Goal: Task Accomplishment & Management: Complete application form

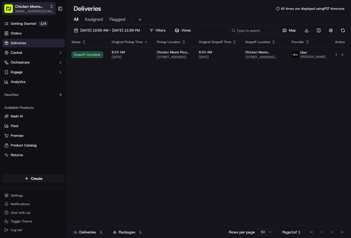
click at [48, 10] on span "[EMAIL_ADDRESS][DOMAIN_NAME]" at bounding box center [34, 11] width 38 height 4
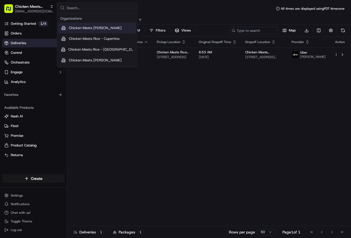
click at [82, 29] on span "Chicken Meets [PERSON_NAME]" at bounding box center [95, 28] width 53 height 5
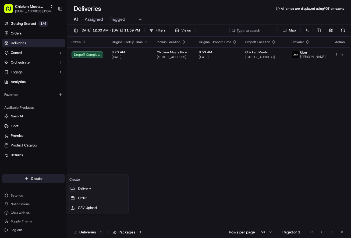
click at [29, 179] on html "Chicken Meets [PERSON_NAME] [EMAIL_ADDRESS][DOMAIN_NAME] Toggle Sidebar Getting…" at bounding box center [175, 119] width 351 height 238
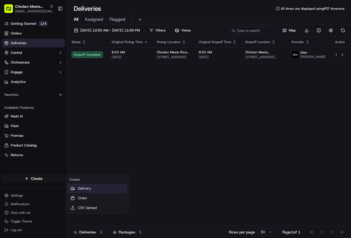
click at [84, 186] on link "Delivery" at bounding box center [97, 188] width 60 height 10
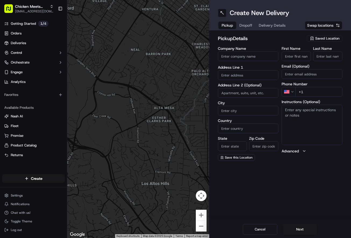
click at [312, 38] on icon "button" at bounding box center [311, 38] width 1 height 1
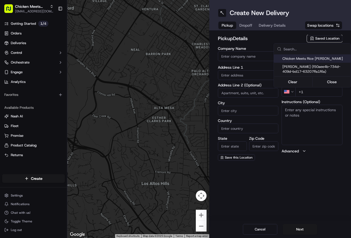
click at [265, 35] on html "Chicken Meets [PERSON_NAME] [EMAIL_ADDRESS][DOMAIN_NAME] Toggle Sidebar Getting…" at bounding box center [175, 119] width 351 height 238
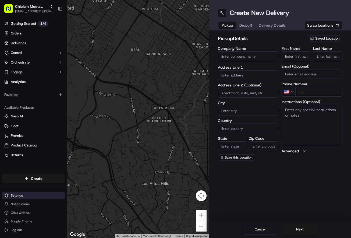
click at [25, 191] on html "Chicken Meets [PERSON_NAME] [EMAIL_ADDRESS][DOMAIN_NAME] Toggle Sidebar Getting…" at bounding box center [175, 119] width 351 height 238
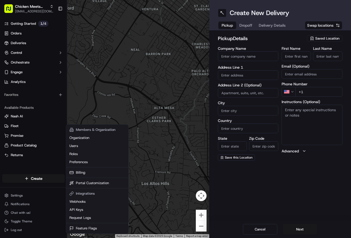
click at [25, 193] on html "Chicken Meets [PERSON_NAME] [EMAIL_ADDRESS][DOMAIN_NAME] Toggle Sidebar Getting…" at bounding box center [175, 119] width 351 height 238
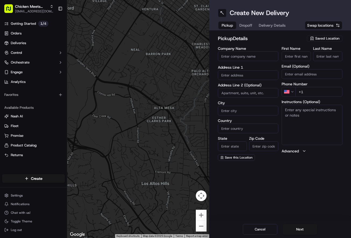
click at [25, 193] on html "Chicken Meets [PERSON_NAME] [EMAIL_ADDRESS][DOMAIN_NAME] Toggle Sidebar Getting…" at bounding box center [175, 119] width 351 height 238
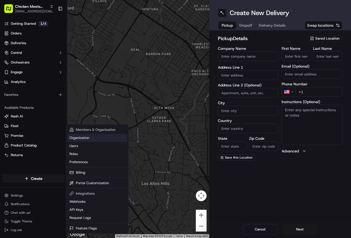
click at [87, 138] on link "Organization" at bounding box center [97, 138] width 60 height 8
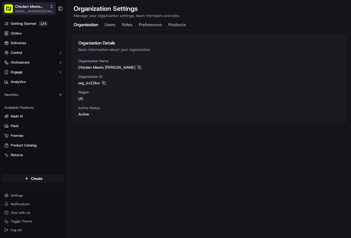
click at [52, 7] on icon "button" at bounding box center [52, 7] width 4 height 4
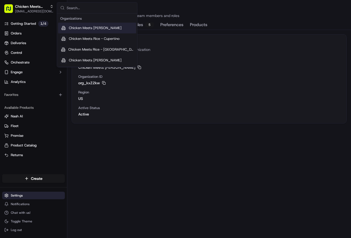
click at [23, 195] on html "Chicken Meets [PERSON_NAME] [EMAIL_ADDRESS][DOMAIN_NAME] Toggle Sidebar Getting…" at bounding box center [175, 119] width 351 height 238
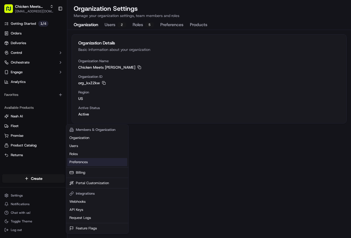
click at [82, 162] on link "Preferences" at bounding box center [97, 162] width 60 height 8
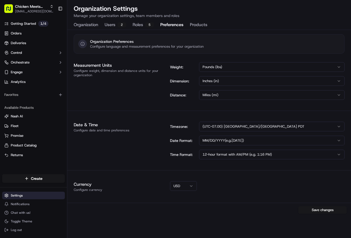
click at [21, 198] on html "Chicken Meets [PERSON_NAME] [EMAIL_ADDRESS][DOMAIN_NAME] Toggle Sidebar Getting…" at bounding box center [175, 119] width 351 height 238
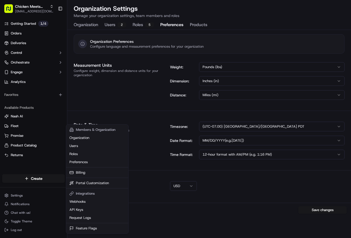
click at [32, 35] on html "Chicken Meets [PERSON_NAME] [EMAIL_ADDRESS][DOMAIN_NAME] Toggle Sidebar Getting…" at bounding box center [175, 119] width 351 height 238
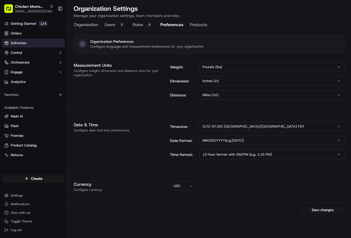
click at [29, 42] on link "Deliveries" at bounding box center [33, 43] width 63 height 9
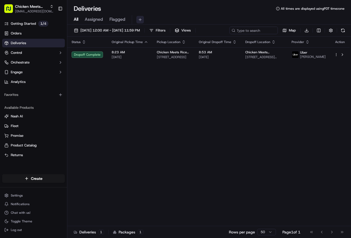
click at [140, 22] on button at bounding box center [140, 20] width 8 height 8
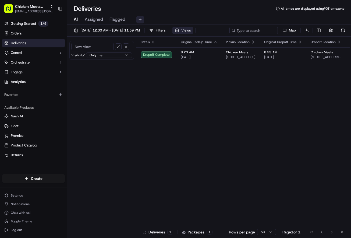
click at [140, 22] on button at bounding box center [140, 20] width 8 height 8
click at [27, 178] on html "Chicken Meets [PERSON_NAME] [EMAIL_ADDRESS][DOMAIN_NAME] Toggle Sidebar Getting…" at bounding box center [175, 119] width 351 height 238
click at [82, 190] on link "Delivery" at bounding box center [97, 188] width 60 height 10
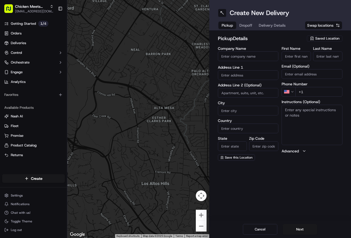
click at [318, 37] on span "Saved Location" at bounding box center [327, 38] width 24 height 5
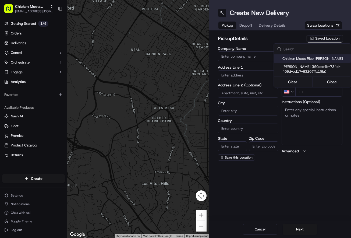
click at [303, 57] on span "Chicken Meets Rice [PERSON_NAME]" at bounding box center [315, 58] width 66 height 5
type input "Chicken Meets Rice [PERSON_NAME]"
type input "[STREET_ADDRESS]"
type input "Santa [PERSON_NAME]"
type input "US"
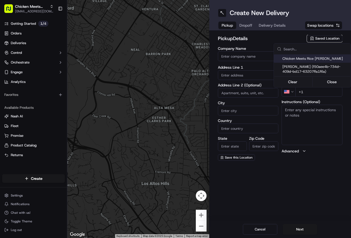
type input "CA"
type input "95054"
type input "Shone"
type input "[PERSON_NAME]"
type input "[PHONE_NUMBER]"
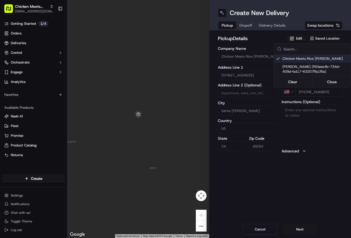
click at [297, 38] on html "Chicken Meets [PERSON_NAME] [EMAIL_ADDRESS][DOMAIN_NAME] Toggle Sidebar Getting…" at bounding box center [175, 119] width 351 height 238
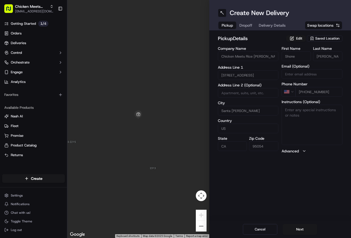
click at [297, 38] on button "Edit" at bounding box center [296, 38] width 20 height 6
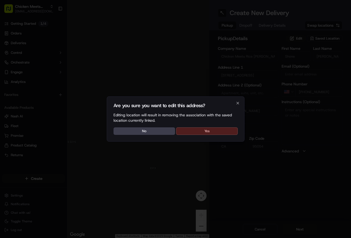
click at [198, 133] on button "Yes" at bounding box center [207, 131] width 62 height 8
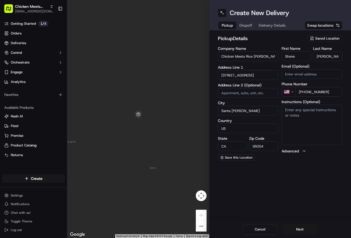
click at [265, 56] on input "Chicken Meets Rice [PERSON_NAME]" at bounding box center [248, 56] width 61 height 10
type input "Chicken Meets Rice Tasman"
click at [293, 57] on input "Shone" at bounding box center [296, 56] width 29 height 10
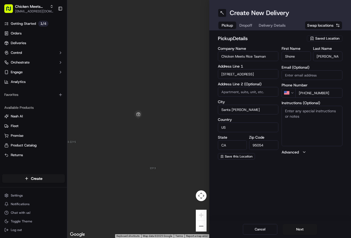
click at [293, 57] on input "Shone" at bounding box center [296, 56] width 29 height 10
click at [294, 44] on div "pickup Details Saved Location Company Name Chicken Meets Rice Tasman Address Li…" at bounding box center [280, 97] width 125 height 125
click at [307, 91] on input "[PHONE_NUMBER]" at bounding box center [318, 92] width 47 height 10
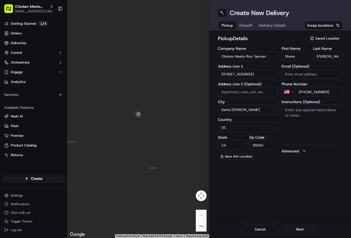
type input "[PHONE_NUMBER]"
click at [310, 110] on textarea "Instructions (Optional)" at bounding box center [312, 125] width 61 height 40
type textarea "Go into the store and ask a staff behind the pickup counter for the delivery fo…"
drag, startPoint x: 296, startPoint y: 228, endPoint x: 258, endPoint y: 160, distance: 78.3
click at [258, 160] on div "Create New Delivery Pickup Dropoff Delivery Details Swap locations pickup Detai…" at bounding box center [280, 119] width 142 height 238
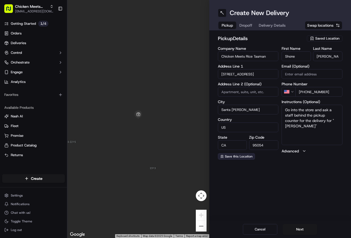
click at [239, 157] on span "Save this Location" at bounding box center [239, 156] width 28 height 4
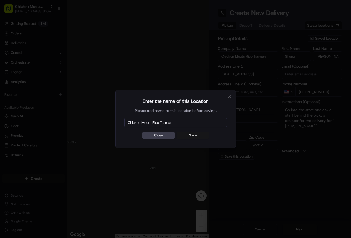
click at [187, 136] on button "Save" at bounding box center [193, 136] width 32 height 8
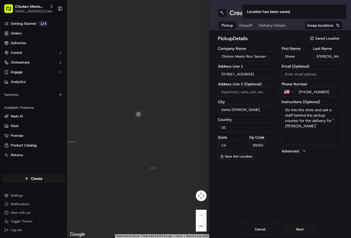
click at [319, 39] on span "Saved Location" at bounding box center [327, 38] width 24 height 5
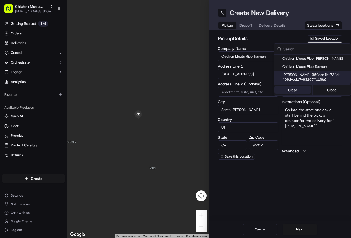
click at [295, 91] on button "Clear" at bounding box center [292, 90] width 37 height 8
type input "+1"
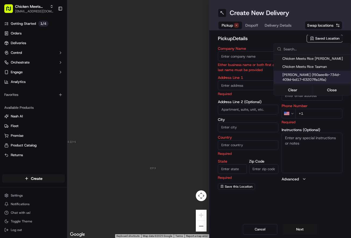
click at [264, 38] on html "Chicken Meets [PERSON_NAME] [EMAIL_ADDRESS][DOMAIN_NAME] Toggle Sidebar Getting…" at bounding box center [175, 119] width 351 height 238
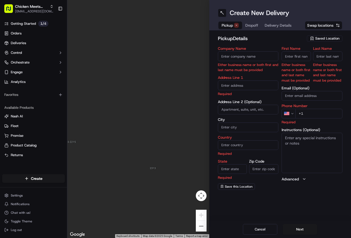
click at [318, 37] on span "Saved Location" at bounding box center [327, 38] width 24 height 5
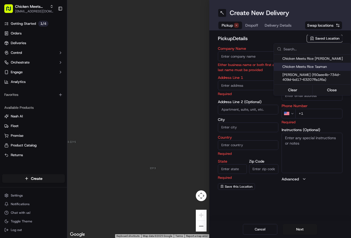
click at [310, 69] on div "Chicken Meets Rice Tasman" at bounding box center [312, 67] width 77 height 8
type input "Chicken Meets Rice Tasman"
type input "[STREET_ADDRESS]"
type input "Santa [PERSON_NAME]"
type input "US"
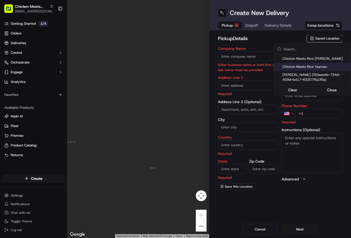
type input "CA"
type input "95054"
type input "Shone"
type input "[PERSON_NAME]"
type input "[PHONE_NUMBER]"
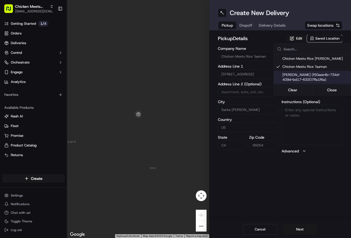
click at [272, 37] on html "Chicken Meets [PERSON_NAME] [EMAIL_ADDRESS][DOMAIN_NAME] Toggle Sidebar Getting…" at bounding box center [175, 119] width 351 height 238
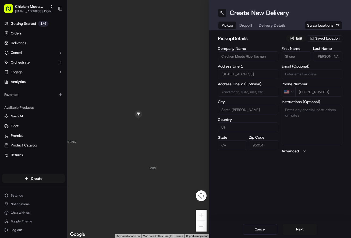
click at [300, 154] on div "pickup Details Edit Saved Location Company Name Chicken Meets Rice Tasman Addre…" at bounding box center [280, 93] width 142 height 127
click at [301, 151] on button "Advanced" at bounding box center [312, 150] width 61 height 5
click at [258, 170] on div "Company Name Chicken Meets Rice Tasman Address Line 1 2213 Tasman Dr Address Li…" at bounding box center [248, 116] width 61 height 139
click at [297, 230] on button "Next" at bounding box center [300, 229] width 34 height 11
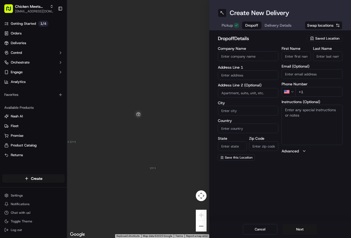
click at [261, 56] on input "Company Name" at bounding box center [248, 56] width 61 height 10
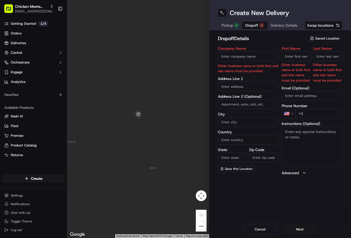
click at [322, 42] on button "Saved Location" at bounding box center [324, 39] width 35 height 8
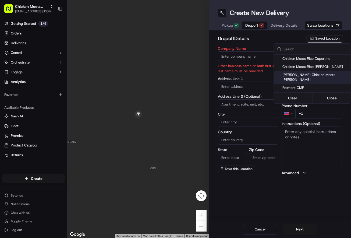
click at [306, 74] on span "[PERSON_NAME] Chicken Meets [PERSON_NAME]" at bounding box center [315, 77] width 66 height 10
type input "[PERSON_NAME] Chicken Meets [PERSON_NAME]"
type input "[STREET_ADDRESS][PERSON_NAME]"
type input "Santa [PERSON_NAME]"
type input "US"
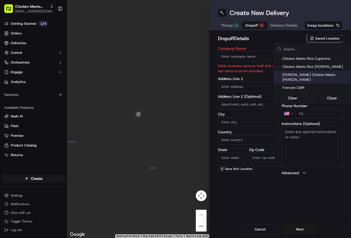
type input "CA"
type input "95050"
type input "[PERSON_NAME]"
type input "[PHONE_NUMBER]"
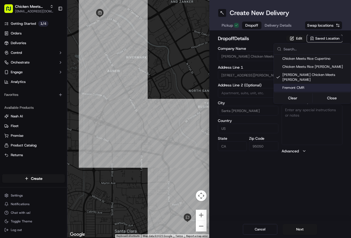
click at [262, 40] on html "Chicken Meets [PERSON_NAME] [EMAIL_ADDRESS][DOMAIN_NAME] Toggle Sidebar Getting…" at bounding box center [175, 119] width 351 height 238
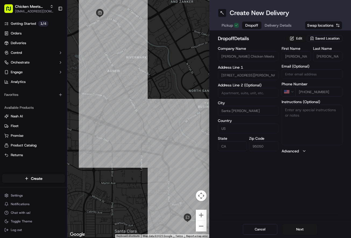
click at [301, 38] on button "Edit" at bounding box center [296, 38] width 20 height 6
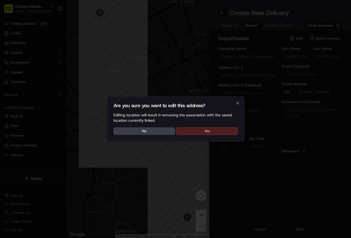
click at [200, 130] on button "Yes" at bounding box center [207, 131] width 62 height 8
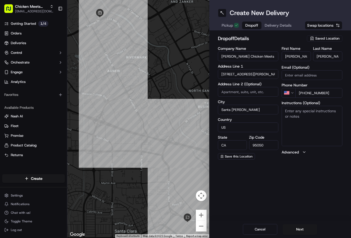
click at [293, 56] on input "[PERSON_NAME]" at bounding box center [296, 56] width 29 height 10
type input "Shone"
type input "[PERSON_NAME]"
click at [313, 111] on textarea "Instructions (Optional)" at bounding box center [312, 126] width 61 height 40
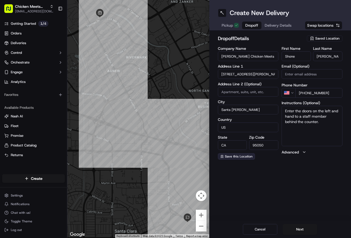
type textarea "Enter the doors on the left and hand to a staff member behind the counter."
click at [236, 157] on span "Save this Location" at bounding box center [239, 156] width 28 height 4
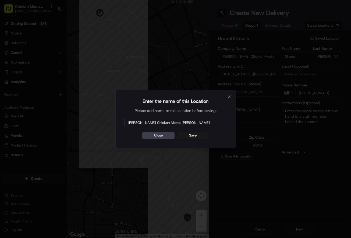
click at [185, 122] on input "[PERSON_NAME] Chicken Meets [PERSON_NAME]" at bounding box center [175, 123] width 103 height 10
type input "[PERSON_NAME] Chicken Meets [PERSON_NAME]"
drag, startPoint x: 143, startPoint y: 121, endPoint x: 203, endPoint y: 125, distance: 59.6
click at [203, 125] on input "[PERSON_NAME] Chicken Meets [PERSON_NAME]" at bounding box center [175, 123] width 103 height 10
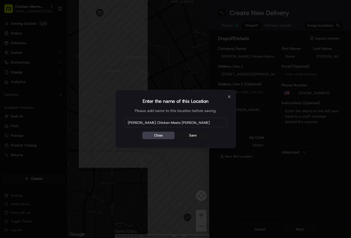
click at [191, 135] on button "Save" at bounding box center [193, 136] width 32 height 8
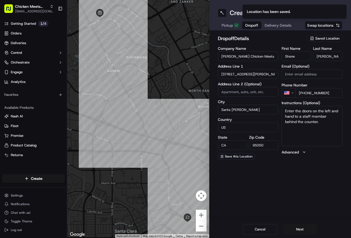
click at [313, 38] on icon "button" at bounding box center [312, 38] width 2 height 3
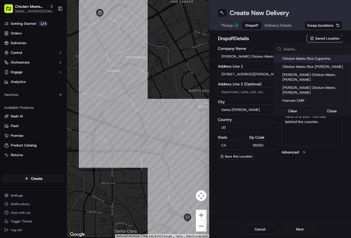
click at [281, 37] on html "Chicken Meets [PERSON_NAME] [EMAIL_ADDRESS][DOMAIN_NAME] Toggle Sidebar Getting…" at bounding box center [175, 119] width 351 height 238
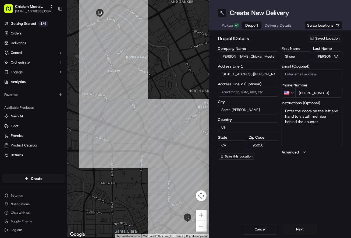
click at [287, 150] on label "Advanced" at bounding box center [290, 151] width 17 height 5
click at [259, 190] on div "dropoff Details Saved Location Company Name [PERSON_NAME] Chicken Meets Rice Ad…" at bounding box center [280, 110] width 142 height 161
click at [279, 80] on div "Company Name [PERSON_NAME] Chicken Meets Rice Address Line 1 [STREET_ADDRESS][P…" at bounding box center [280, 117] width 125 height 140
click at [307, 125] on textarea "Enter the doors on the left and hand to a staff member behind the counter." at bounding box center [312, 126] width 61 height 40
click at [329, 125] on textarea "Enter the doors on the left and hand to a staff member behind the counter." at bounding box center [312, 126] width 61 height 40
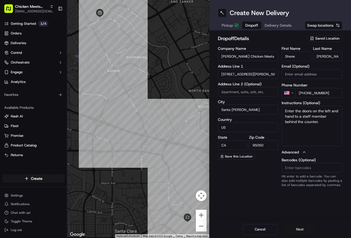
click at [295, 230] on button "Next" at bounding box center [300, 229] width 34 height 11
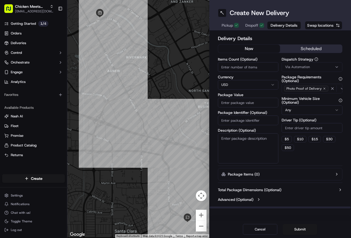
click at [249, 104] on input "Package Value" at bounding box center [248, 103] width 61 height 10
type input "50"
click at [290, 136] on button "$ 5" at bounding box center [287, 139] width 10 height 6
type input "5"
click at [299, 230] on button "Submit" at bounding box center [300, 229] width 34 height 11
